Goal: Information Seeking & Learning: Learn about a topic

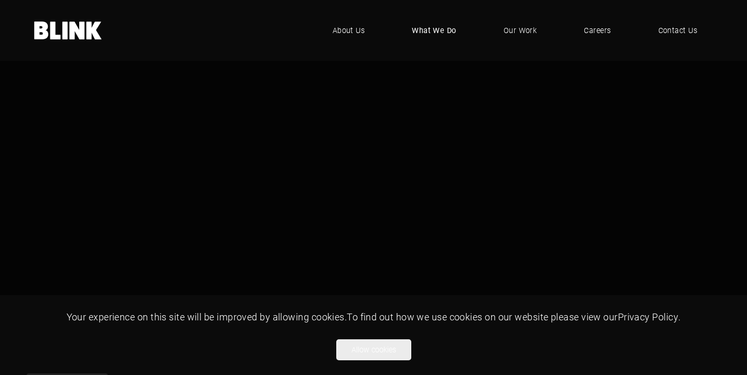
click at [433, 34] on span "What We Do" at bounding box center [434, 31] width 45 height 12
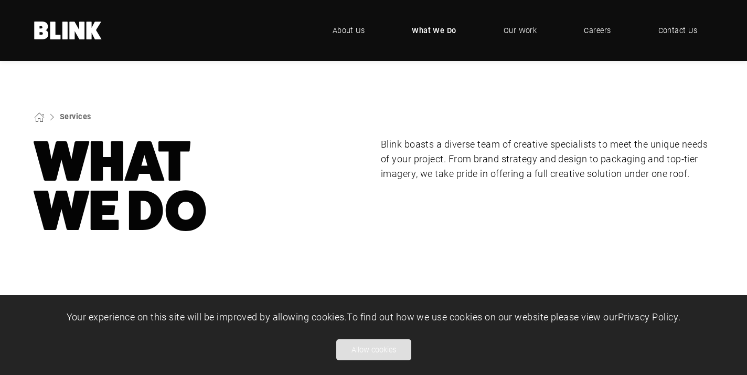
click at [384, 354] on button "Allow cookies" at bounding box center [373, 349] width 75 height 21
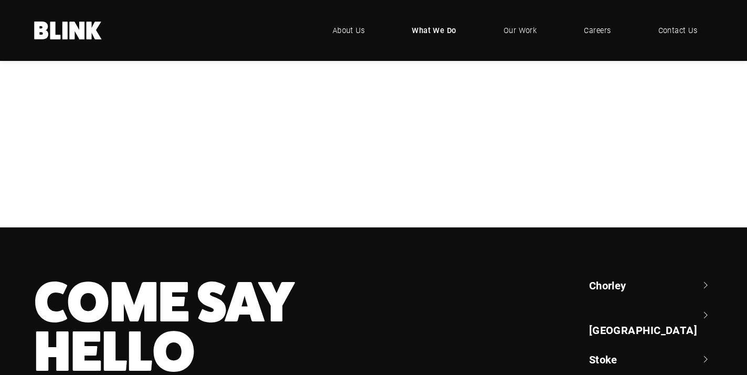
scroll to position [345, 0]
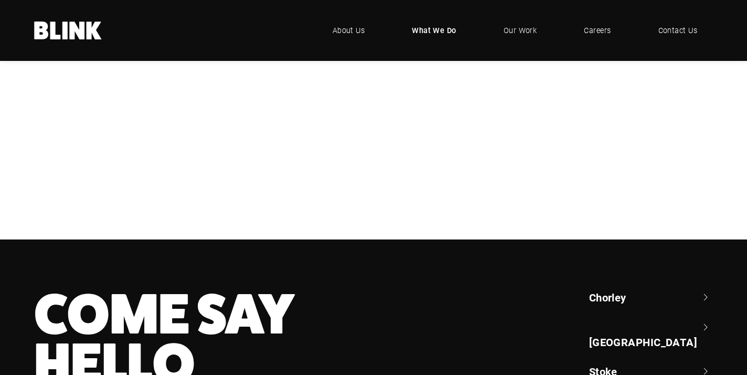
click at [0, 0] on div "CGI" at bounding box center [0, 0] width 0 height 0
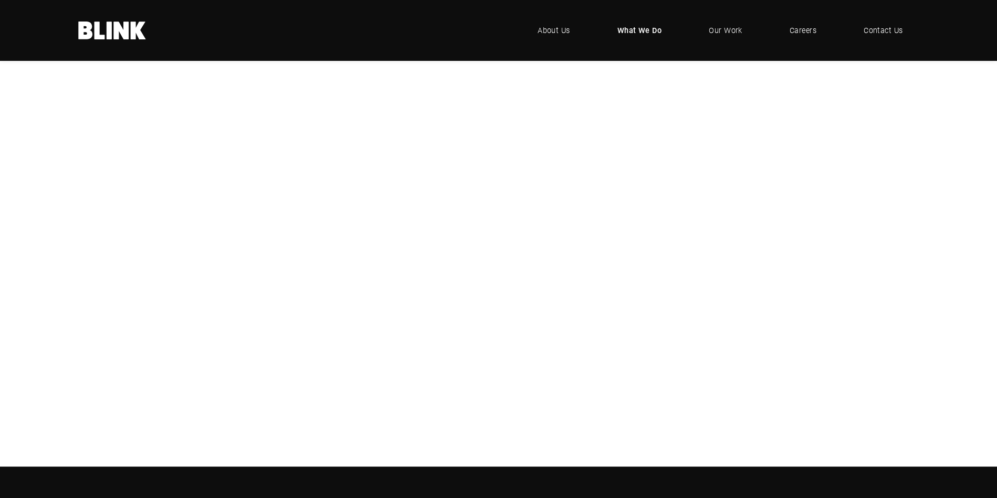
scroll to position [171, 0]
click at [0, 0] on div "CGI" at bounding box center [0, 0] width 0 height 0
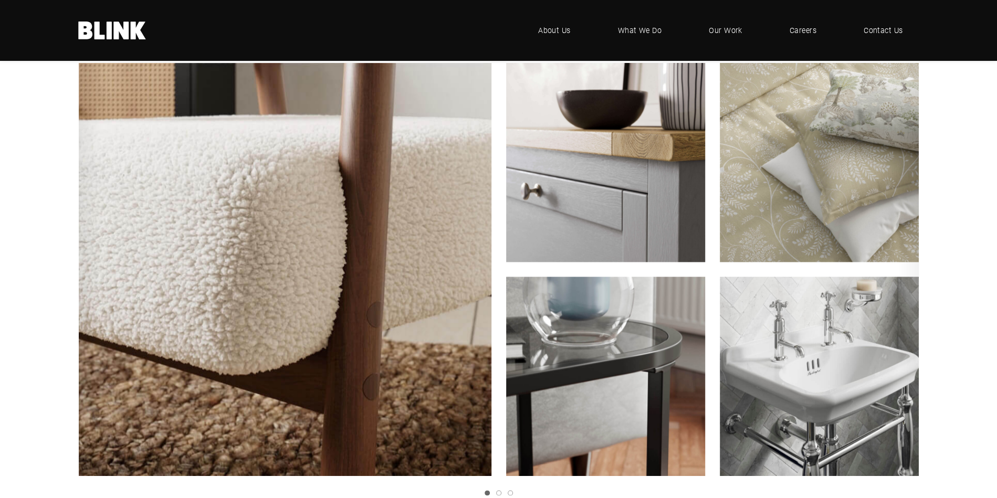
scroll to position [1156, 0]
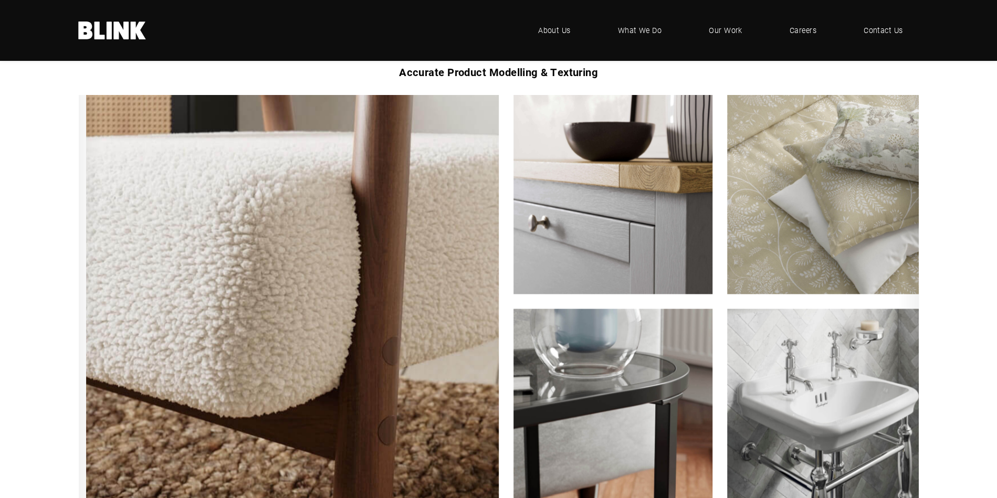
drag, startPoint x: 420, startPoint y: 219, endPoint x: 428, endPoint y: 198, distance: 22.2
click at [428, 198] on img "1 of 3" at bounding box center [292, 302] width 454 height 454
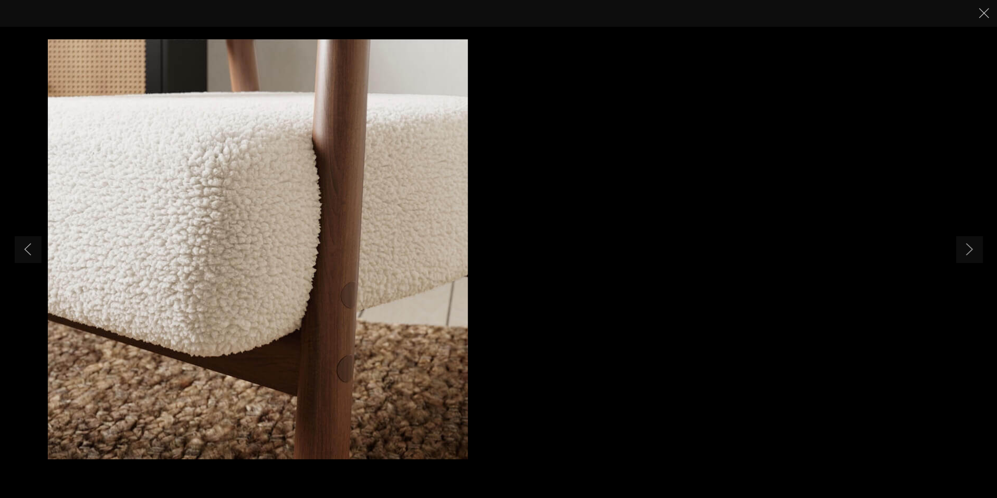
drag, startPoint x: 529, startPoint y: 159, endPoint x: 333, endPoint y: 189, distance: 198.5
click at [333, 189] on img "1 of 5" at bounding box center [258, 249] width 420 height 420
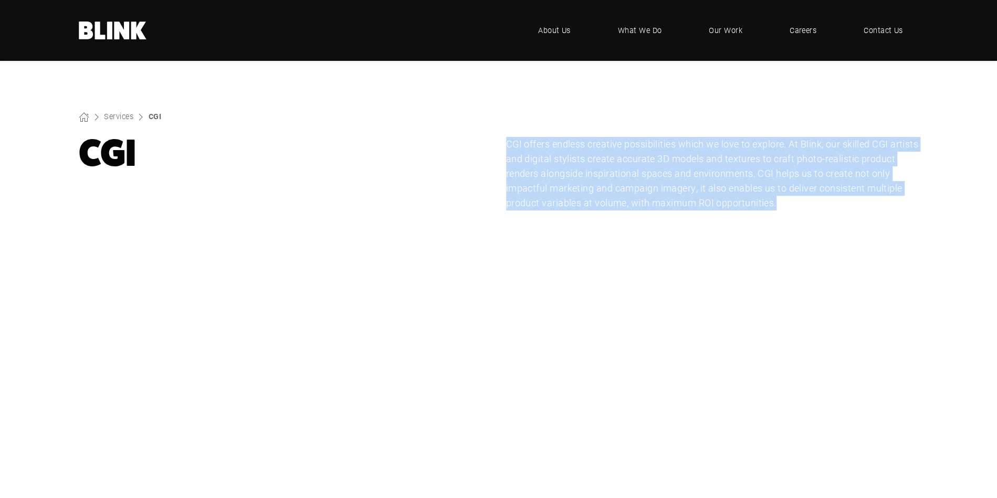
drag, startPoint x: 502, startPoint y: 141, endPoint x: 807, endPoint y: 225, distance: 316.1
click at [807, 225] on section "Services CGI CGI CGI offers endless creative possibilities which we love to exp…" at bounding box center [498, 161] width 997 height 200
copy p "CGI offers endless creative possibilities which we love to explore. At Blink, o…"
